Goal: Information Seeking & Learning: Find specific page/section

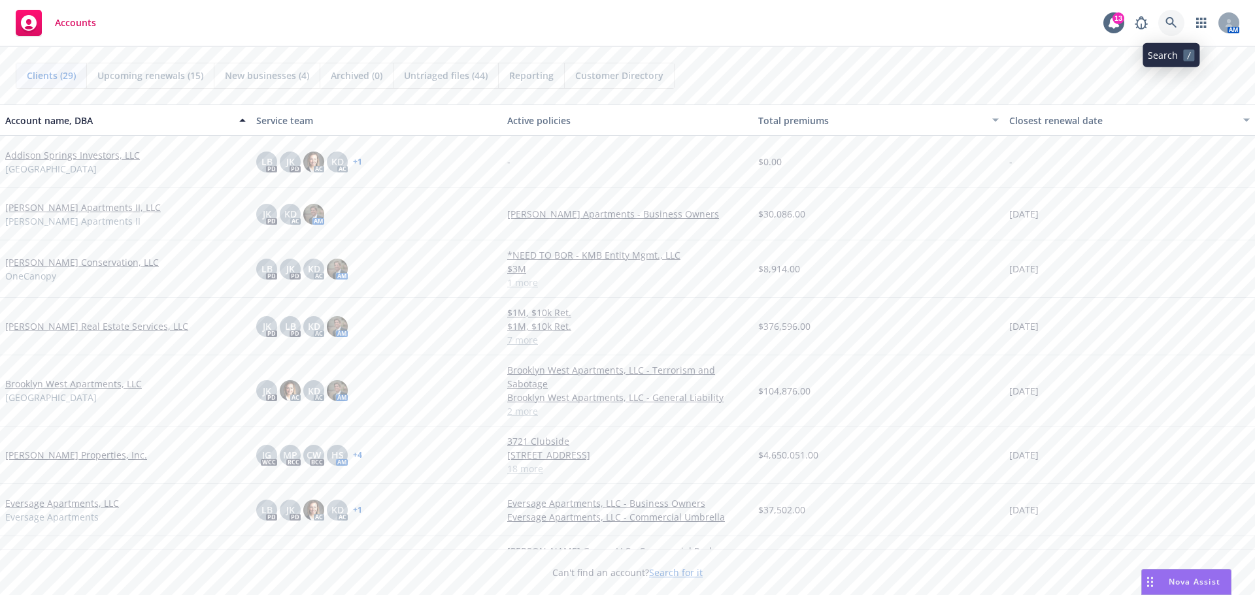
click at [1175, 21] on icon at bounding box center [1171, 23] width 12 height 12
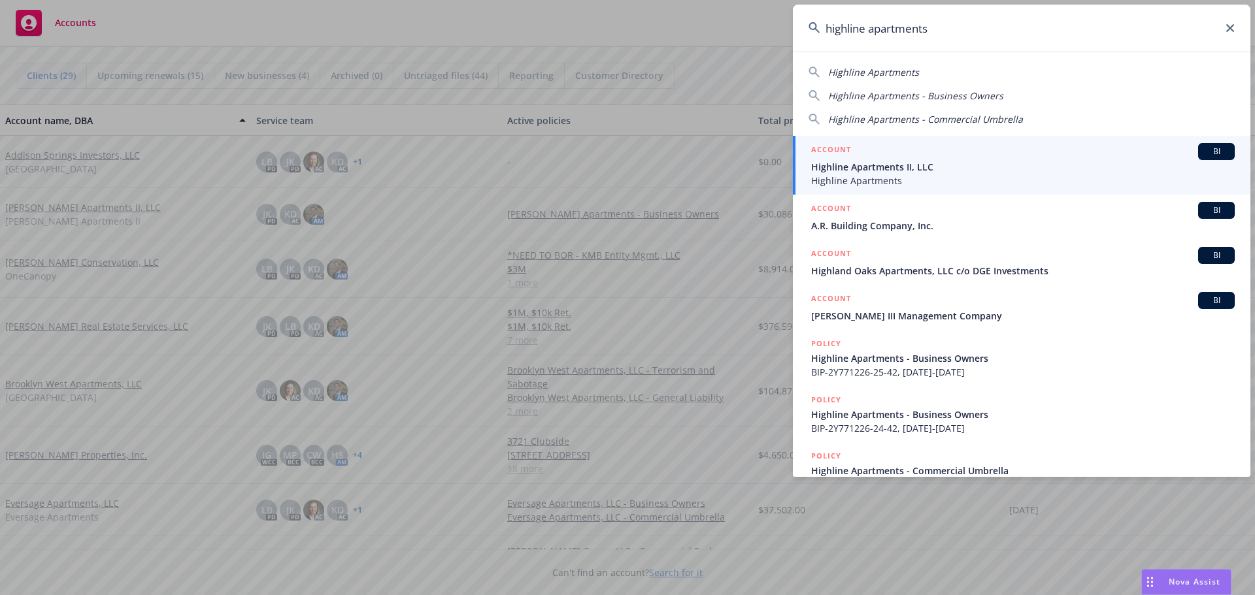
type input "highline apartments"
click at [854, 162] on span "Highline Apartments II, LLC" at bounding box center [1023, 167] width 424 height 14
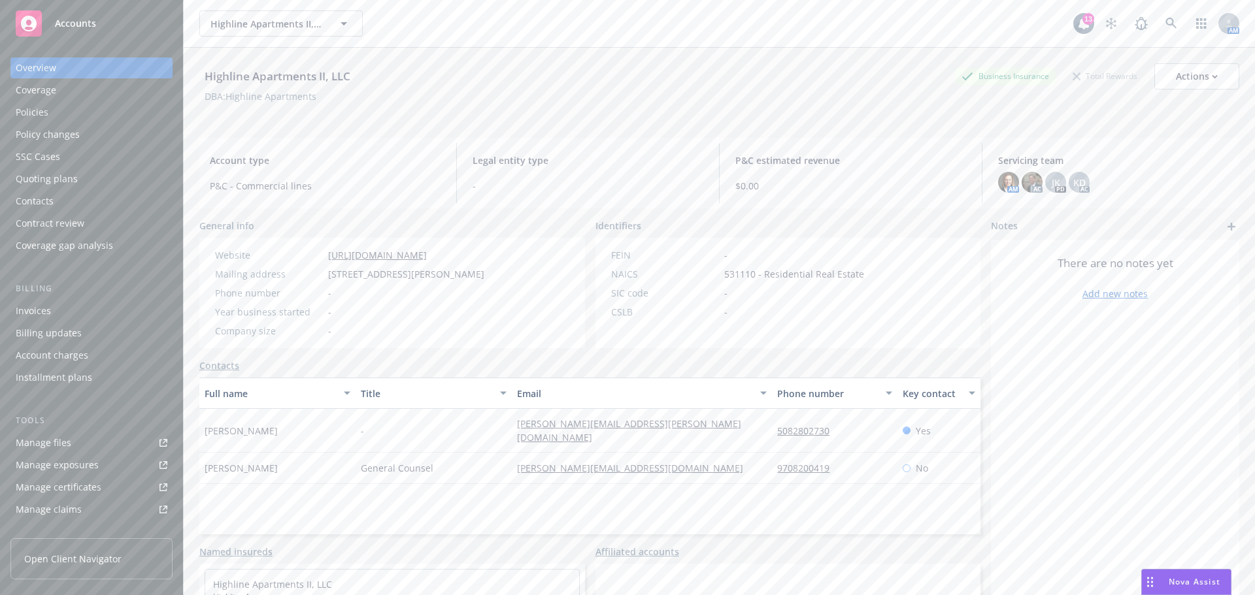
drag, startPoint x: 86, startPoint y: 113, endPoint x: 63, endPoint y: 133, distance: 30.6
click at [86, 114] on div "Policies" at bounding box center [92, 112] width 152 height 21
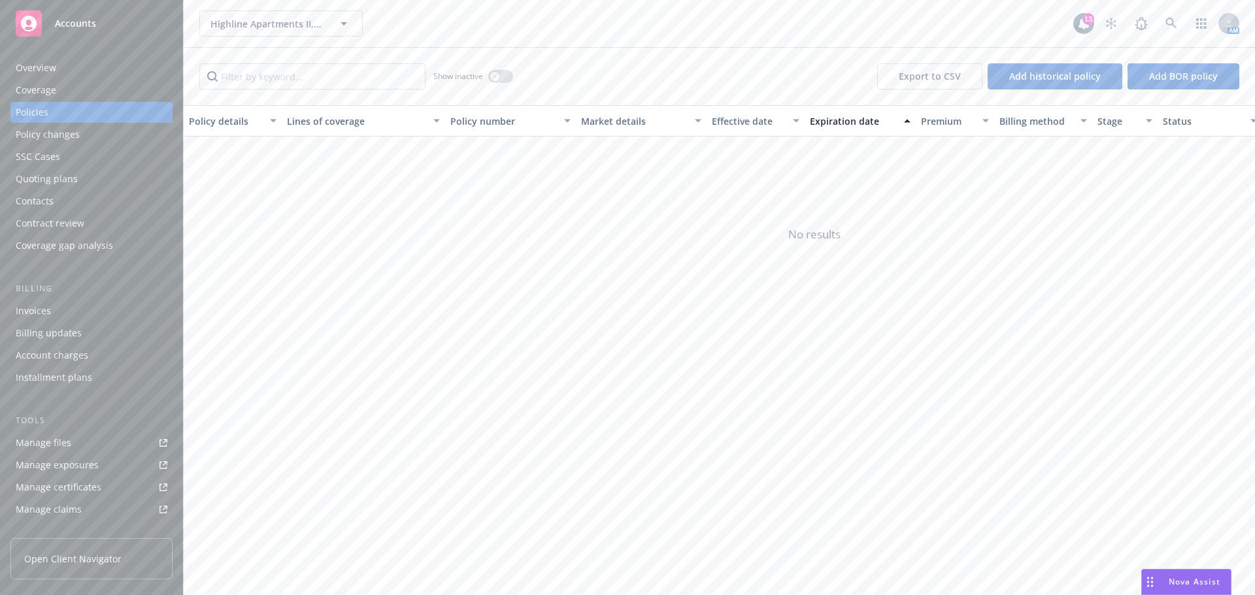
click at [80, 116] on div "Policies" at bounding box center [92, 112] width 152 height 21
click at [45, 90] on div "Coverage" at bounding box center [36, 90] width 41 height 21
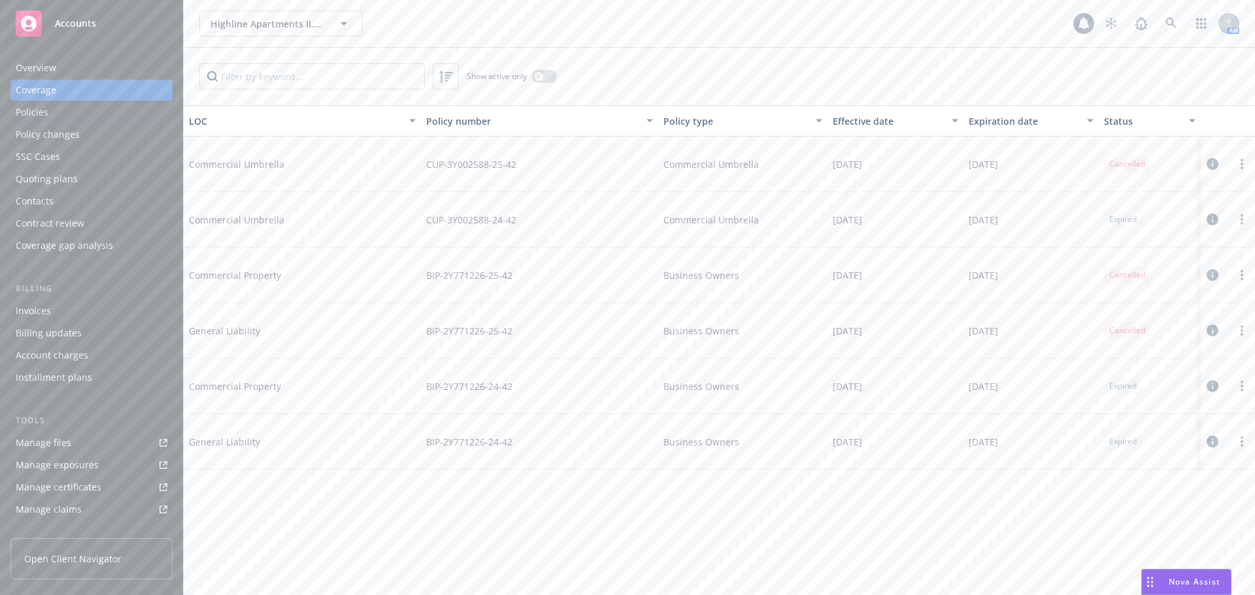
click at [37, 107] on div "Policies" at bounding box center [32, 112] width 33 height 21
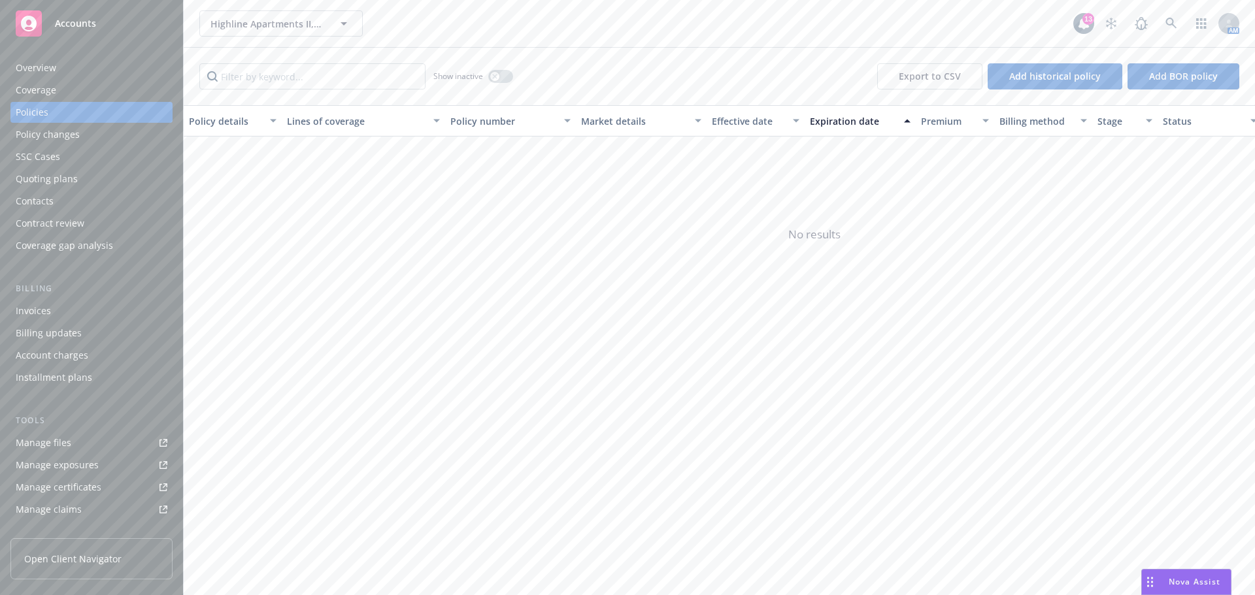
click at [72, 309] on div "Invoices" at bounding box center [92, 311] width 152 height 21
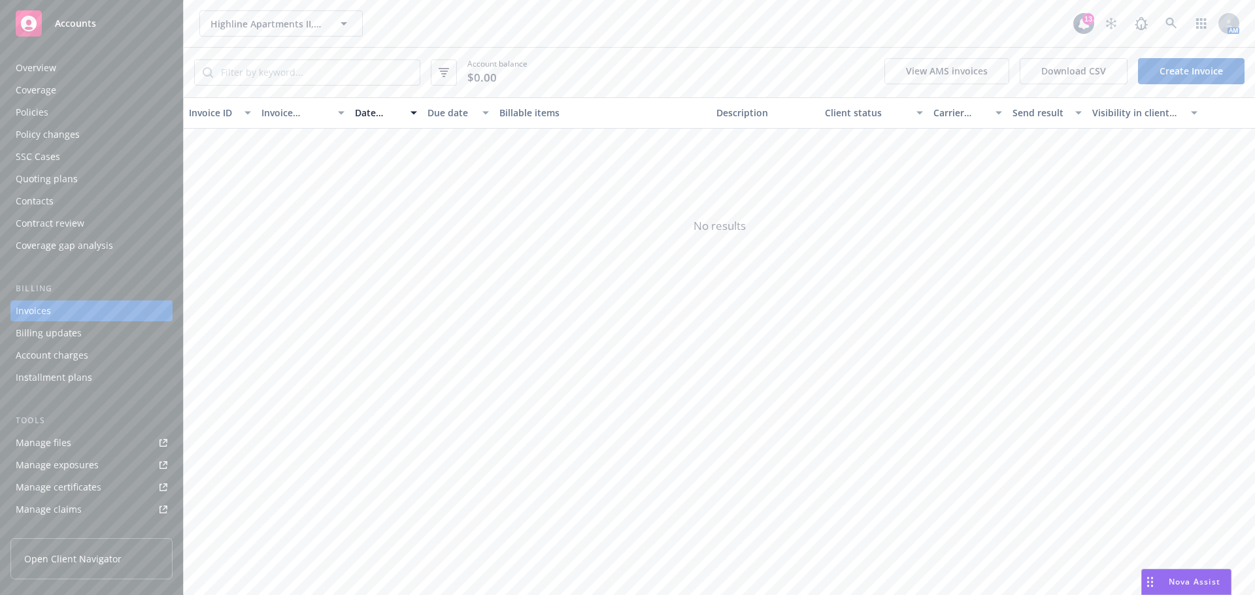
click at [63, 68] on div "Overview" at bounding box center [92, 68] width 152 height 21
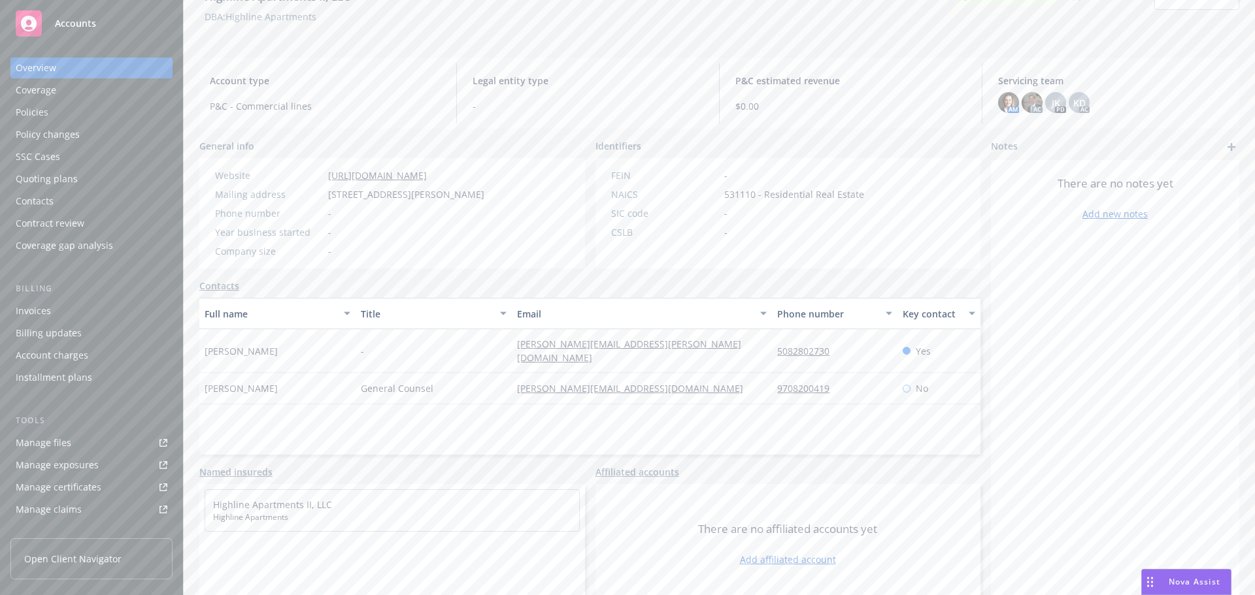
scroll to position [88, 0]
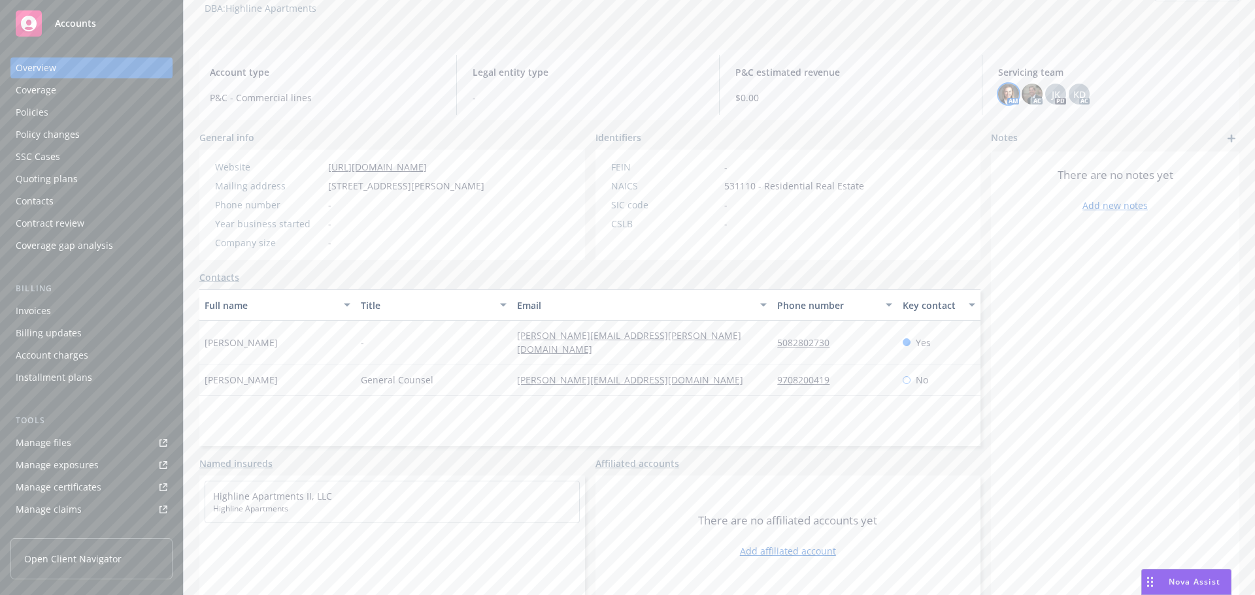
click at [1000, 94] on img at bounding box center [1008, 94] width 21 height 21
click at [783, 98] on span "$0.00" at bounding box center [850, 98] width 231 height 14
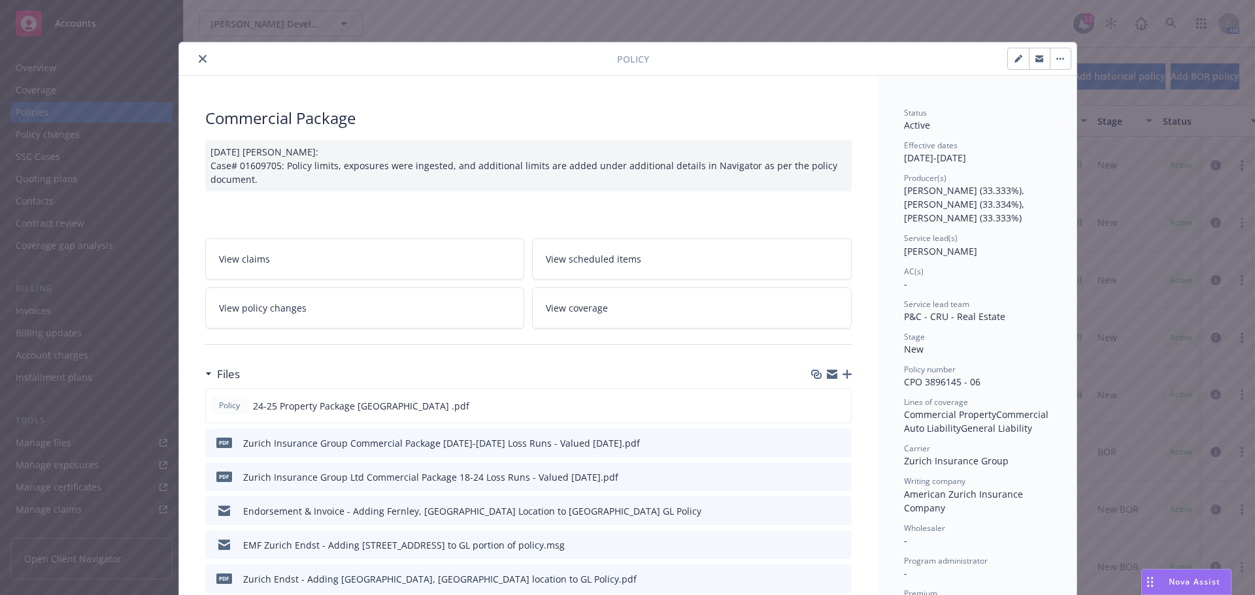
click at [199, 60] on icon "close" at bounding box center [203, 59] width 8 height 8
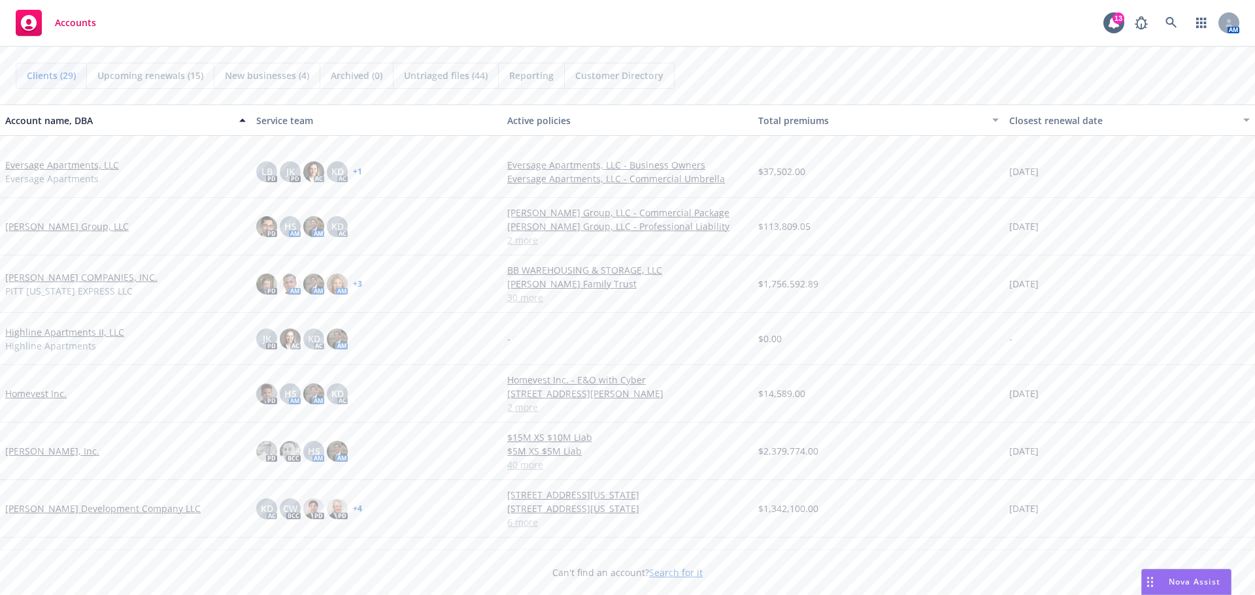
scroll to position [392, 0]
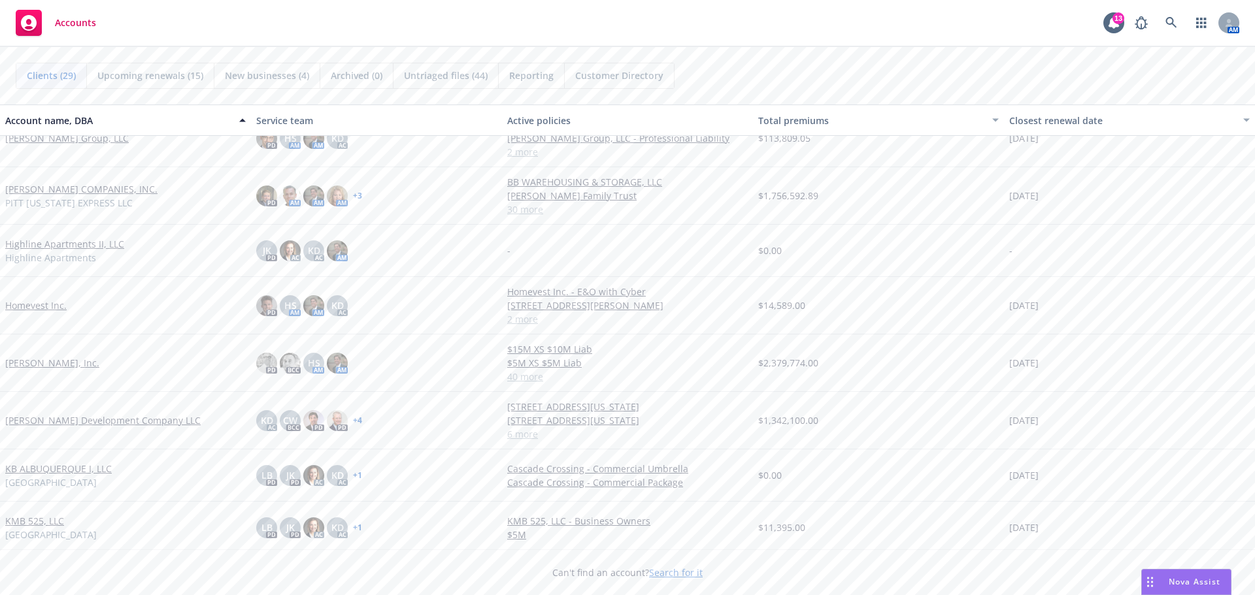
click at [59, 423] on link "[PERSON_NAME] Development Company LLC" at bounding box center [102, 421] width 195 height 14
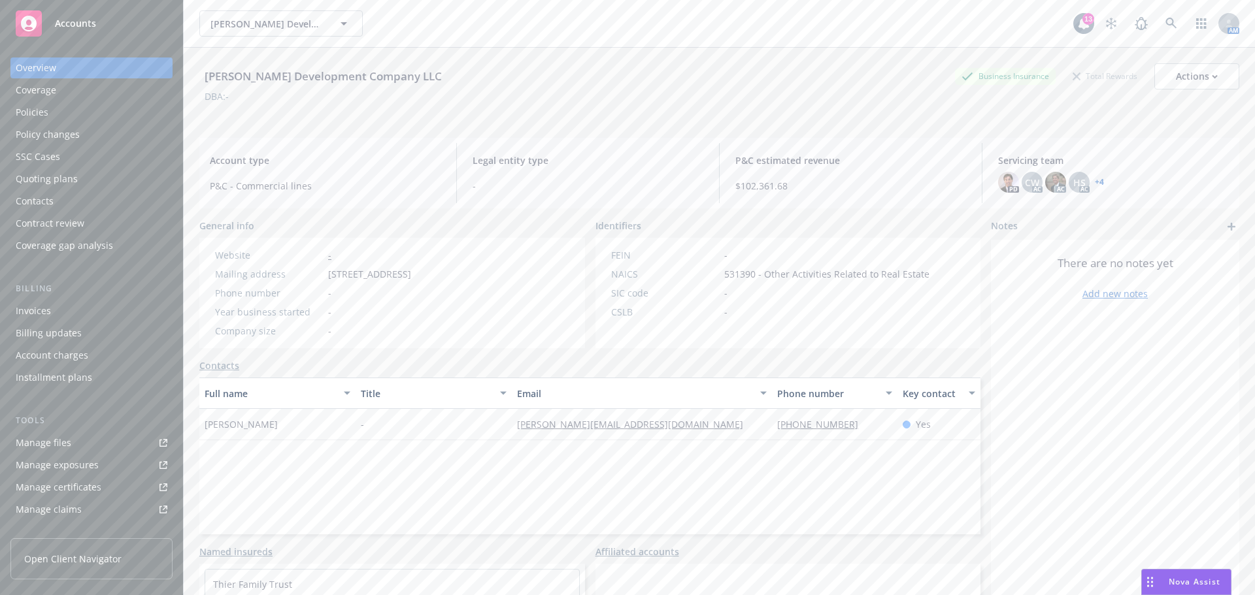
click at [47, 116] on div "Policies" at bounding box center [32, 112] width 33 height 21
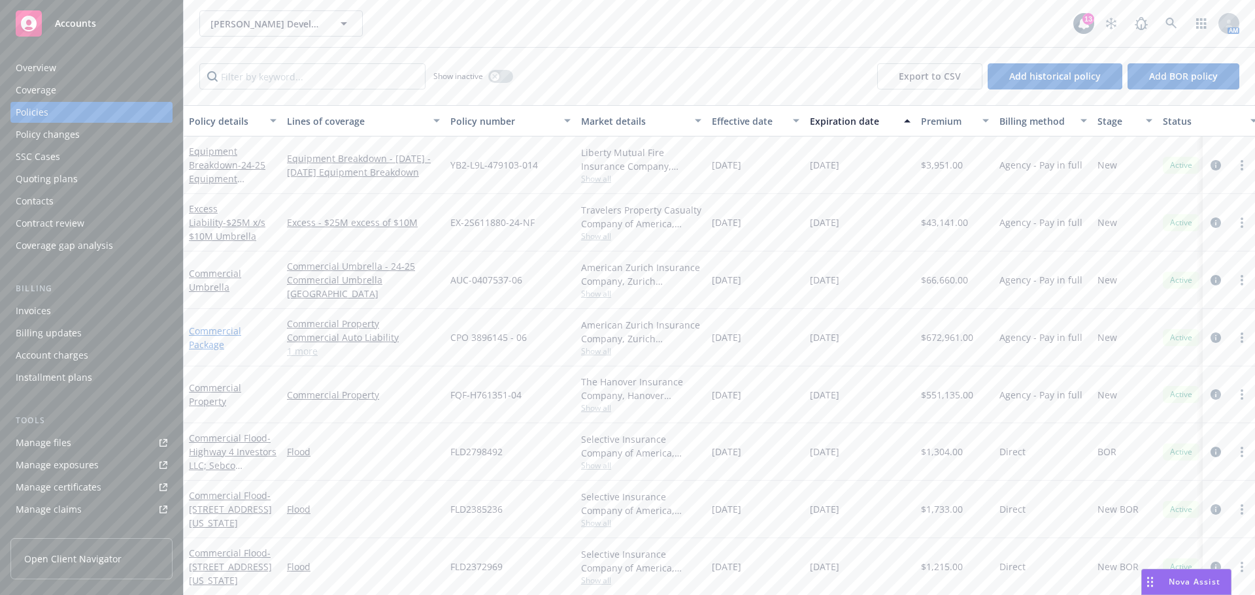
click at [236, 333] on link "Commercial Package" at bounding box center [215, 338] width 52 height 26
click at [236, 333] on div "Jones Development Company LLC Jones Development Company LLC 13 AM Show inactive…" at bounding box center [719, 297] width 1071 height 595
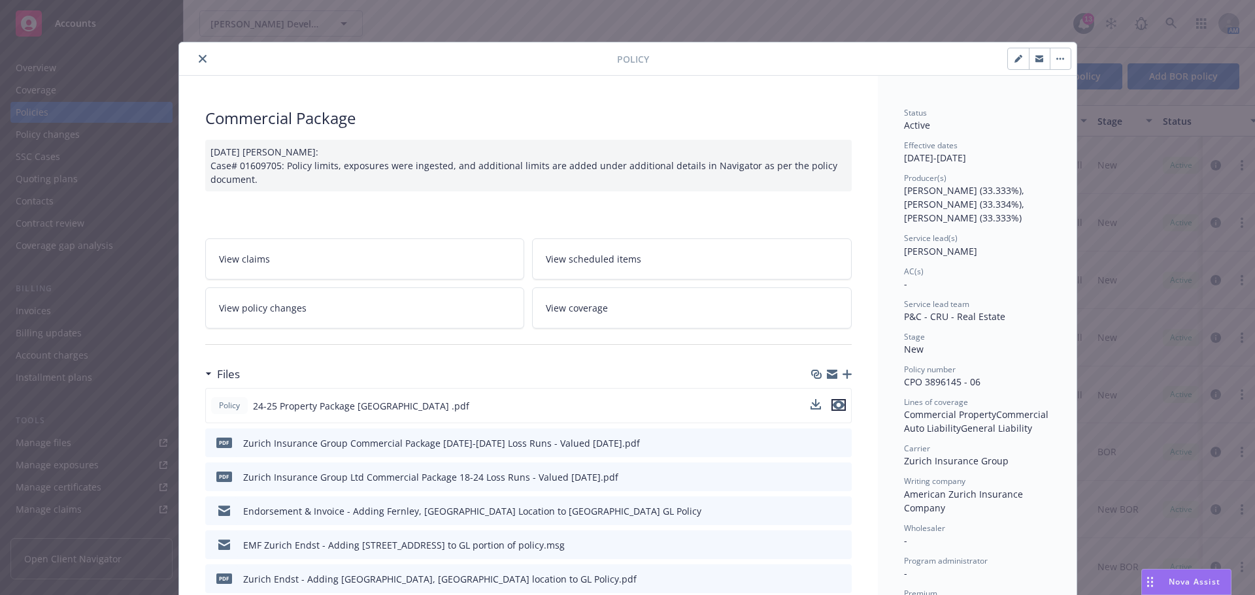
click at [835, 406] on icon "preview file" at bounding box center [839, 405] width 12 height 9
